Goal: Book appointment/travel/reservation

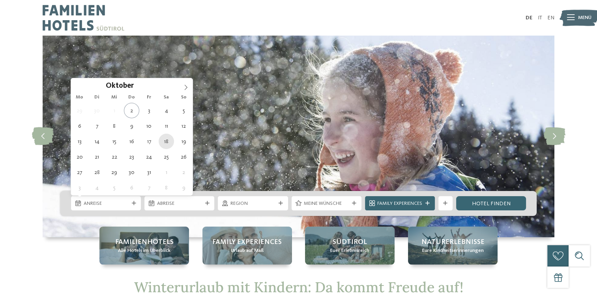
type div "[DATE]"
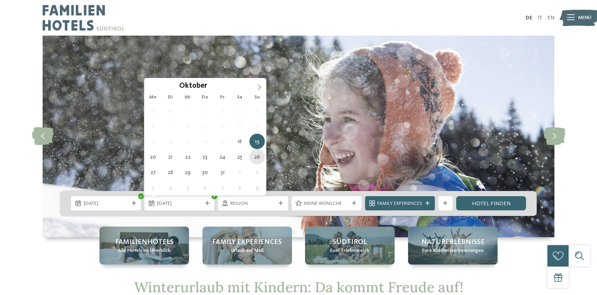
type div "[DATE]"
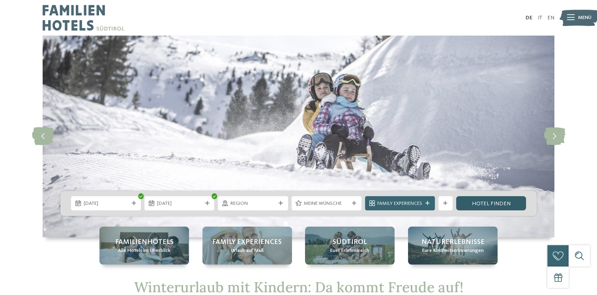
click at [479, 207] on link "Hotel finden" at bounding box center [491, 203] width 70 height 14
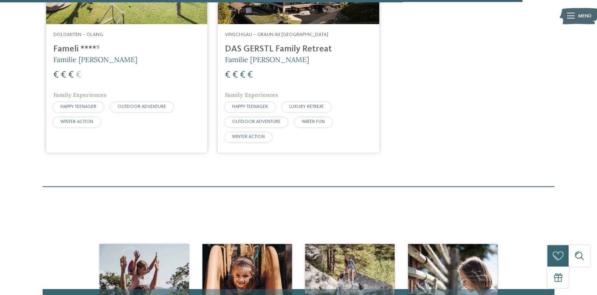
scroll to position [1769, 0]
